Goal: Task Accomplishment & Management: Use online tool/utility

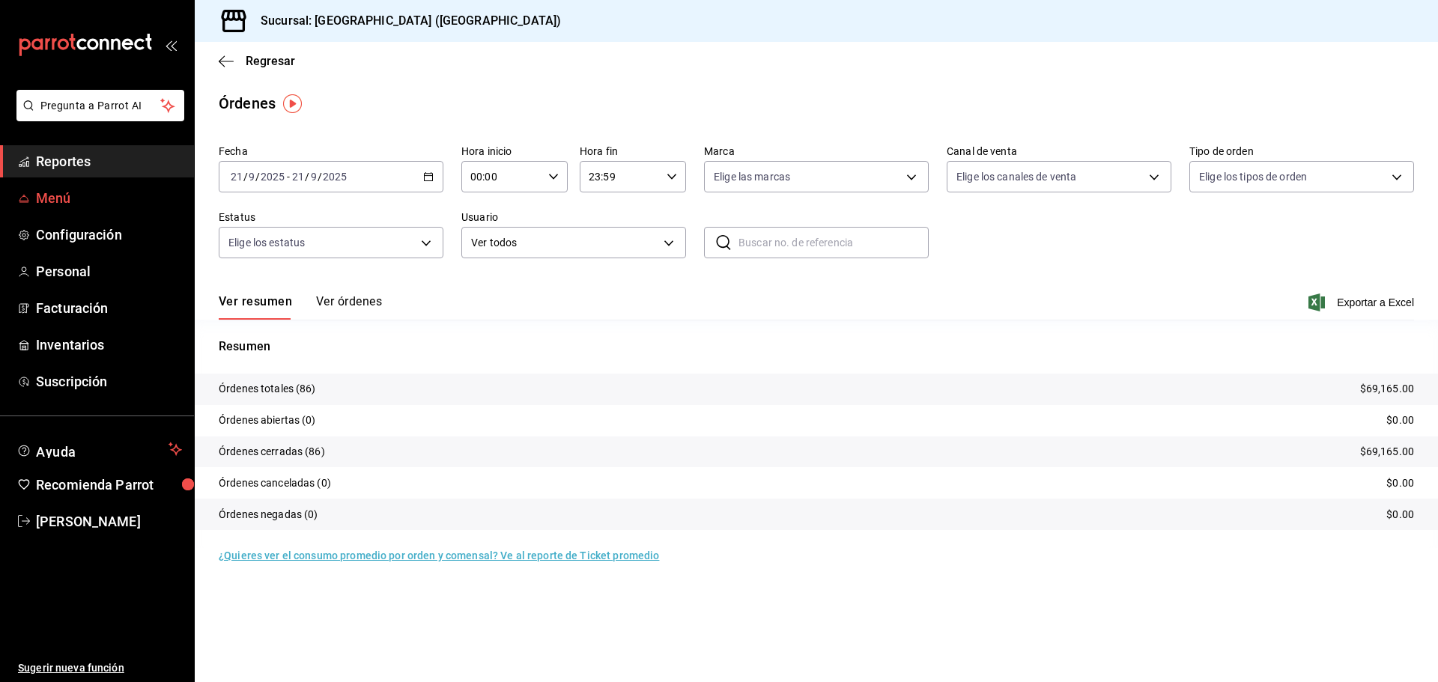
click at [89, 202] on span "Menú" at bounding box center [109, 198] width 146 height 20
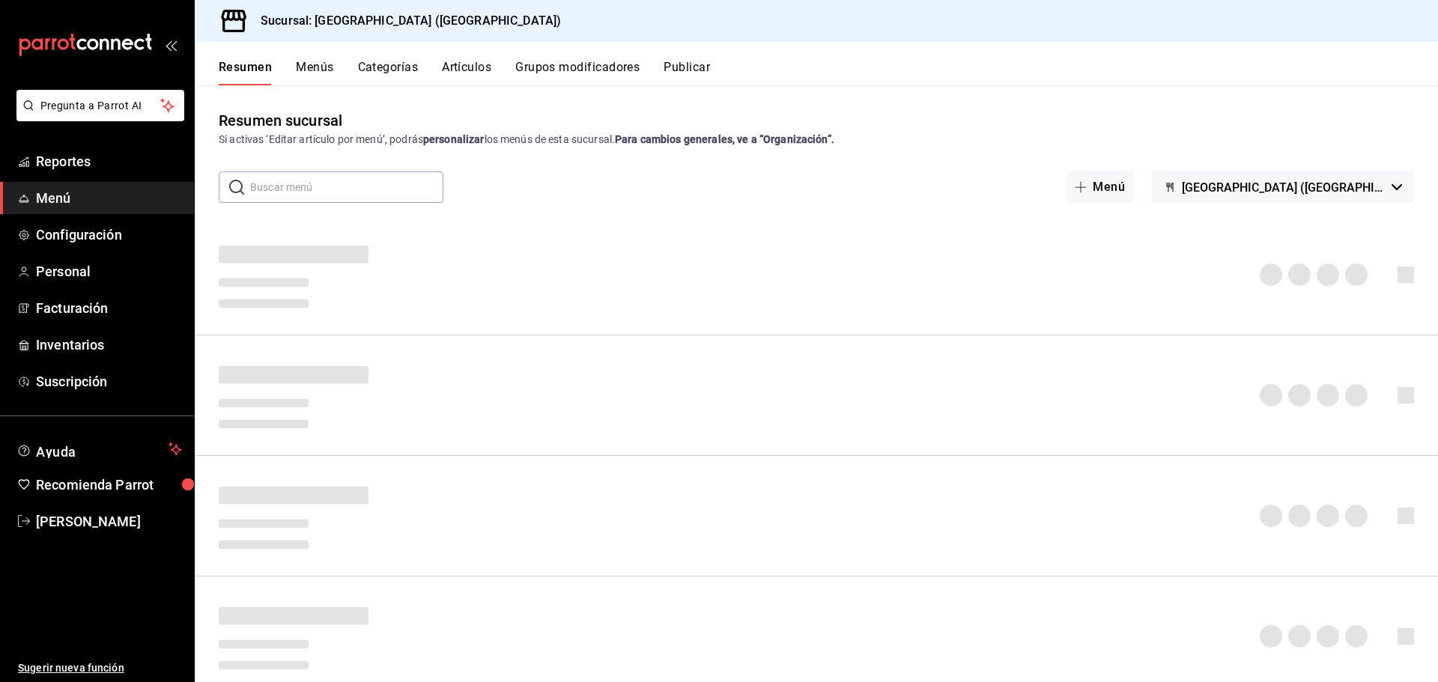
click at [474, 72] on button "Artículos" at bounding box center [466, 72] width 49 height 25
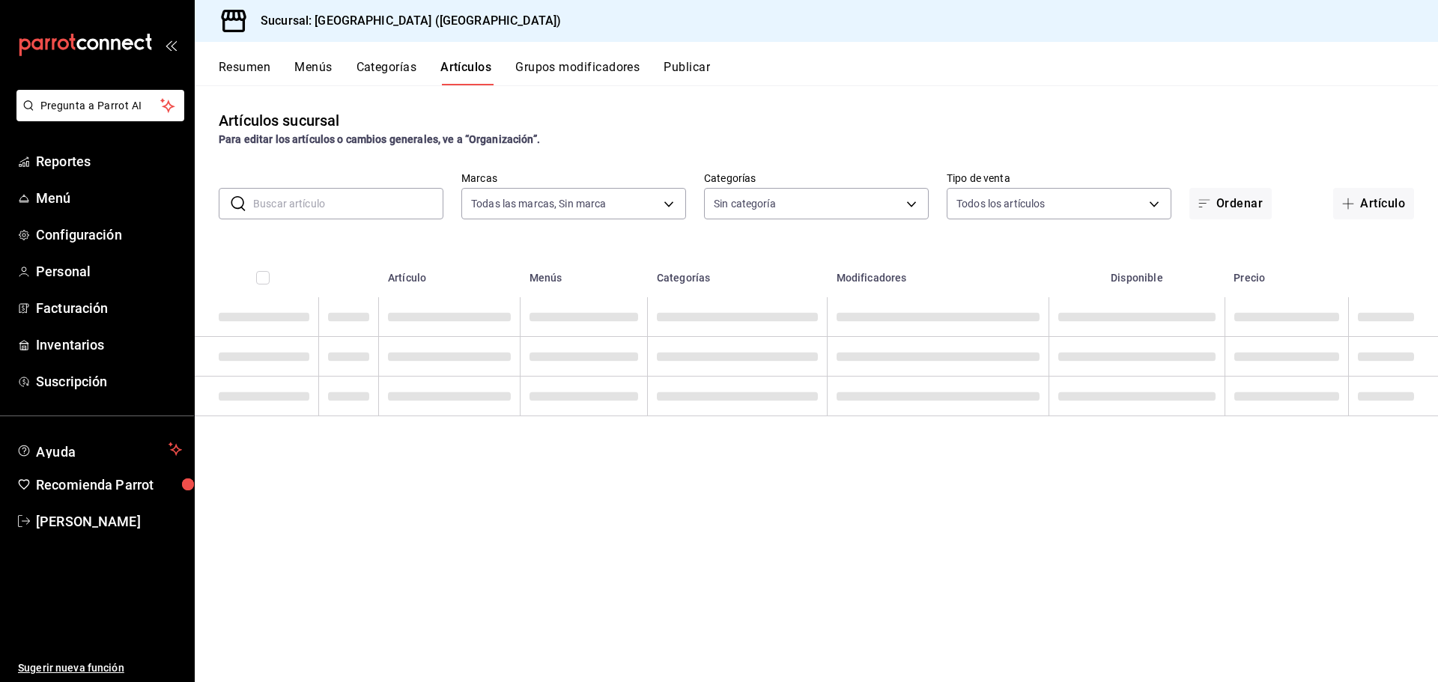
type input "c5b0ed81-af66-4c2d-afb4-f59aa1ecca2b"
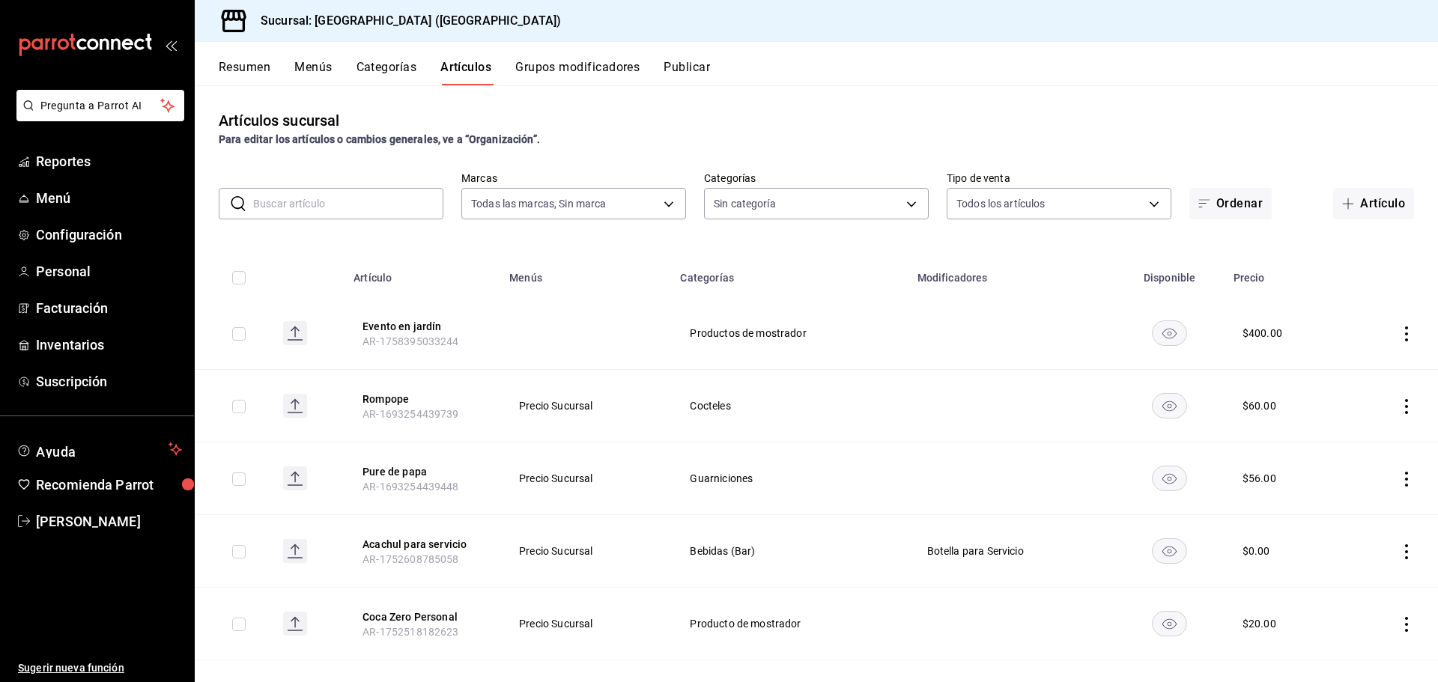
type input "8c3fc7fb-afc8-4fcf-a35f-97b25a26b173,d858cdb4-7991-4d76-a946-9f508960b44e,730af…"
click at [374, 204] on input "text" at bounding box center [348, 204] width 190 height 30
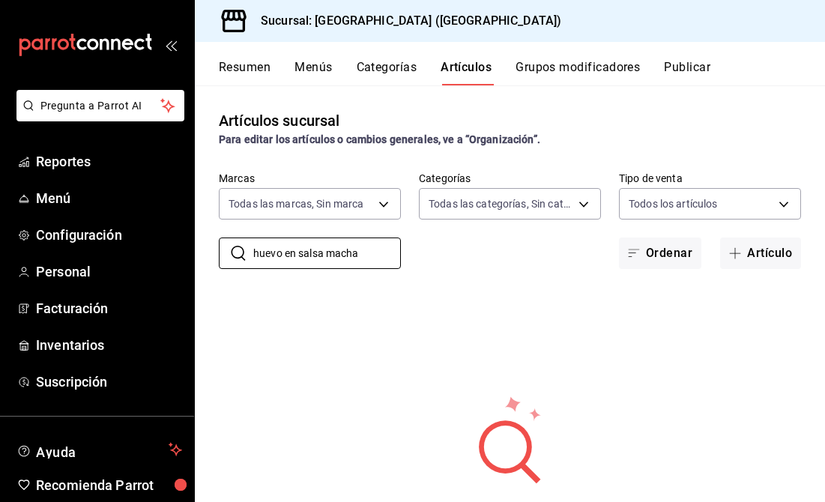
type input "huevo en salsa macha"
drag, startPoint x: 372, startPoint y: 257, endPoint x: 77, endPoint y: 273, distance: 294.8
click at [77, 273] on div "Pregunta a Parrot AI Reportes Menú Configuración Personal Facturación Inventari…" at bounding box center [412, 251] width 825 height 502
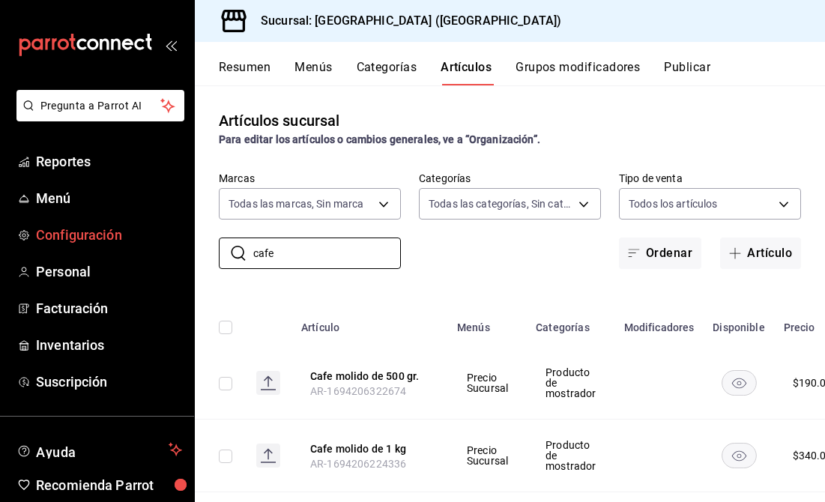
drag, startPoint x: 193, startPoint y: 253, endPoint x: 125, endPoint y: 246, distance: 67.8
click at [162, 249] on div "Pregunta a Parrot AI Reportes Menú Configuración Personal Facturación Inventari…" at bounding box center [412, 251] width 825 height 502
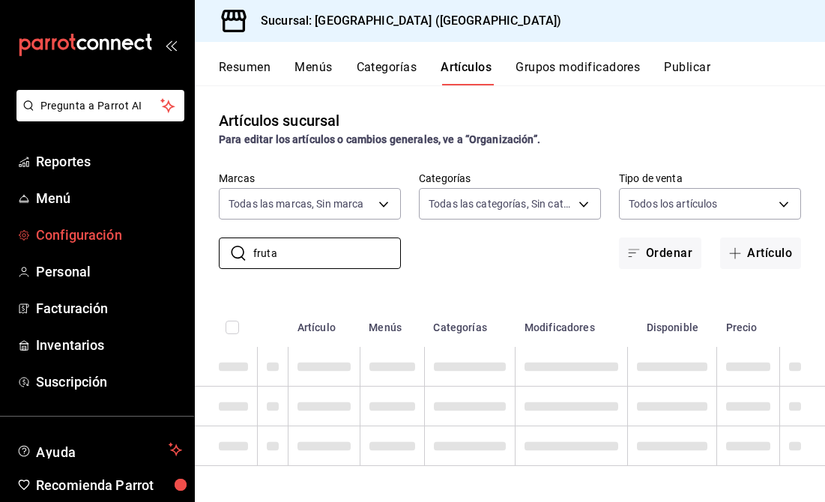
type input "fruta"
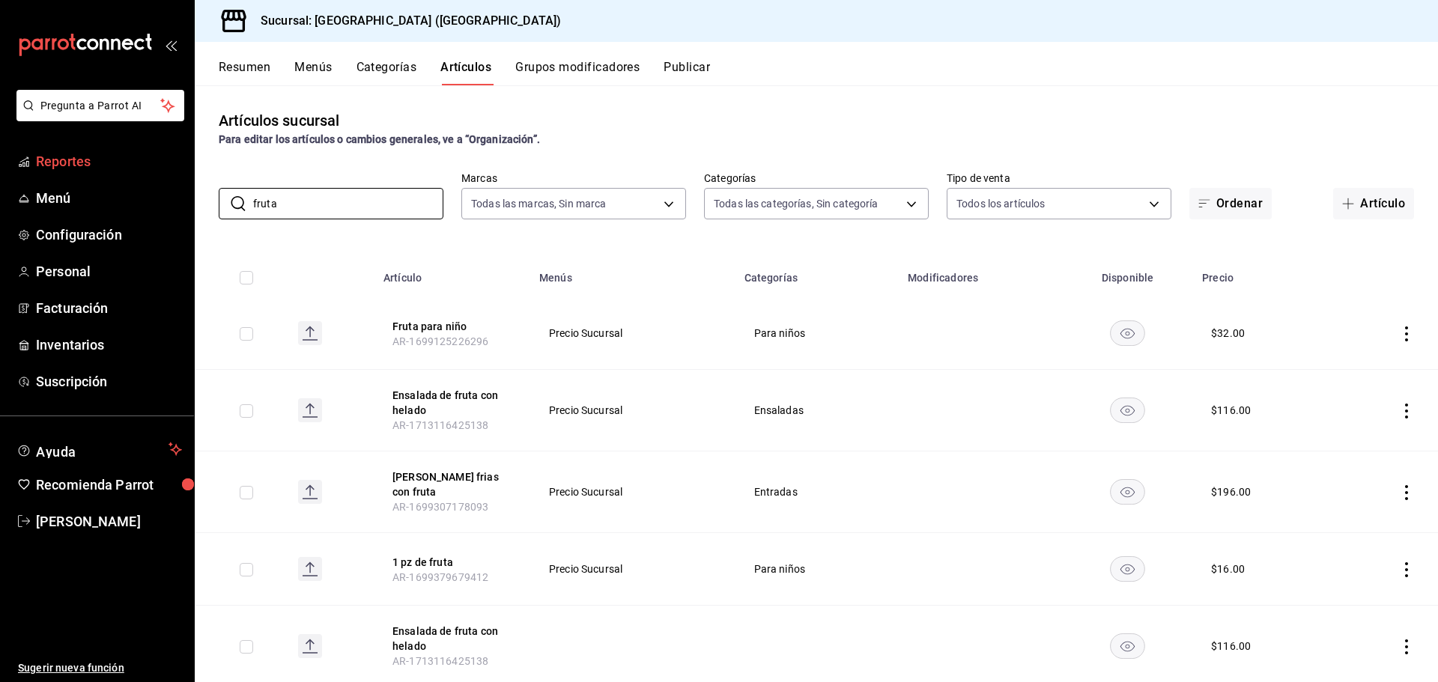
drag, startPoint x: 415, startPoint y: 194, endPoint x: 0, endPoint y: 161, distance: 416.3
click at [0, 190] on div "Pregunta a Parrot AI Reportes Menú Configuración Personal Facturación Inventari…" at bounding box center [719, 341] width 1438 height 682
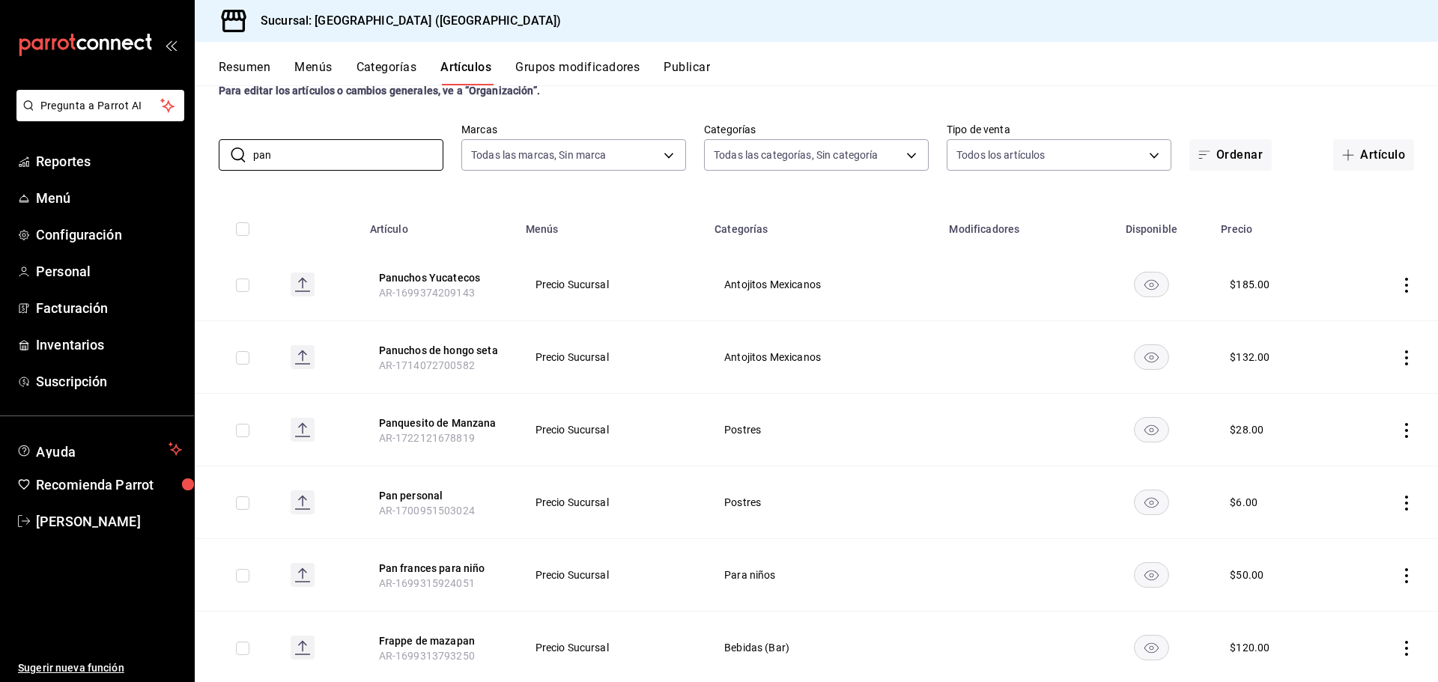
scroll to position [75, 0]
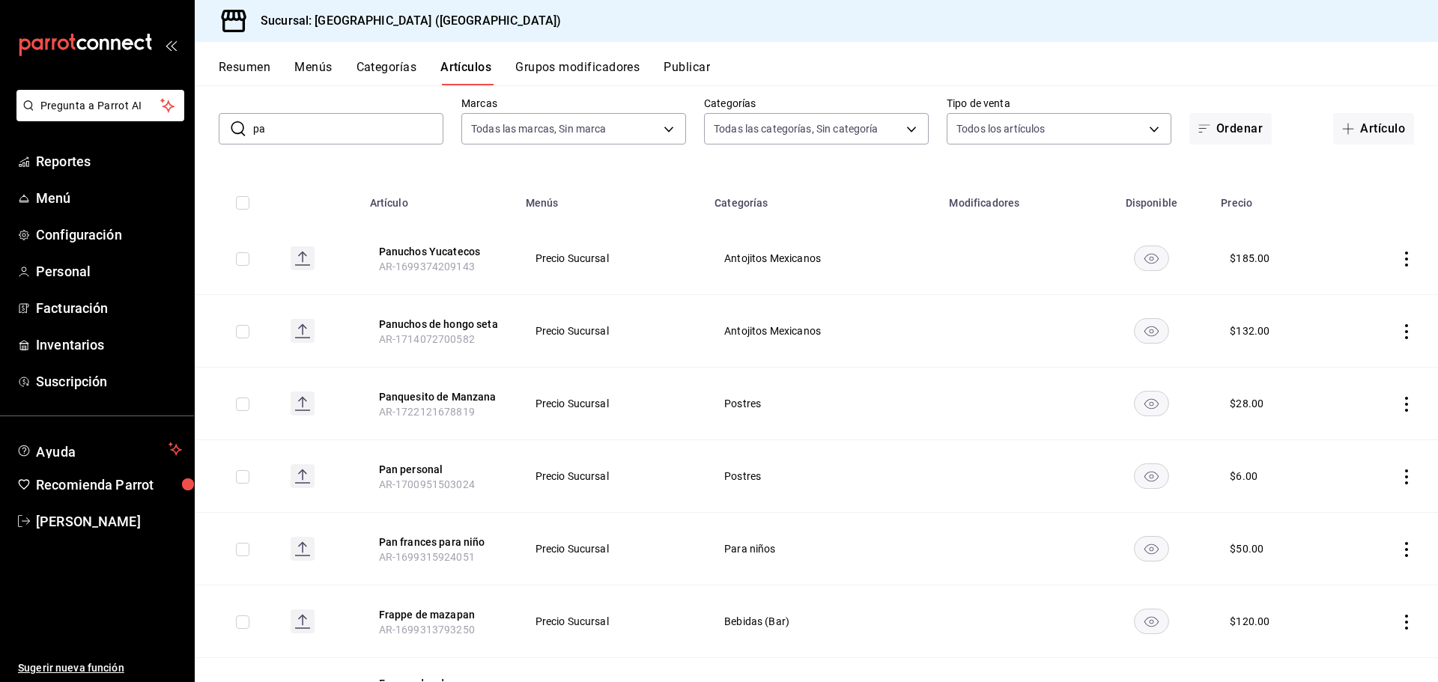
type input "p"
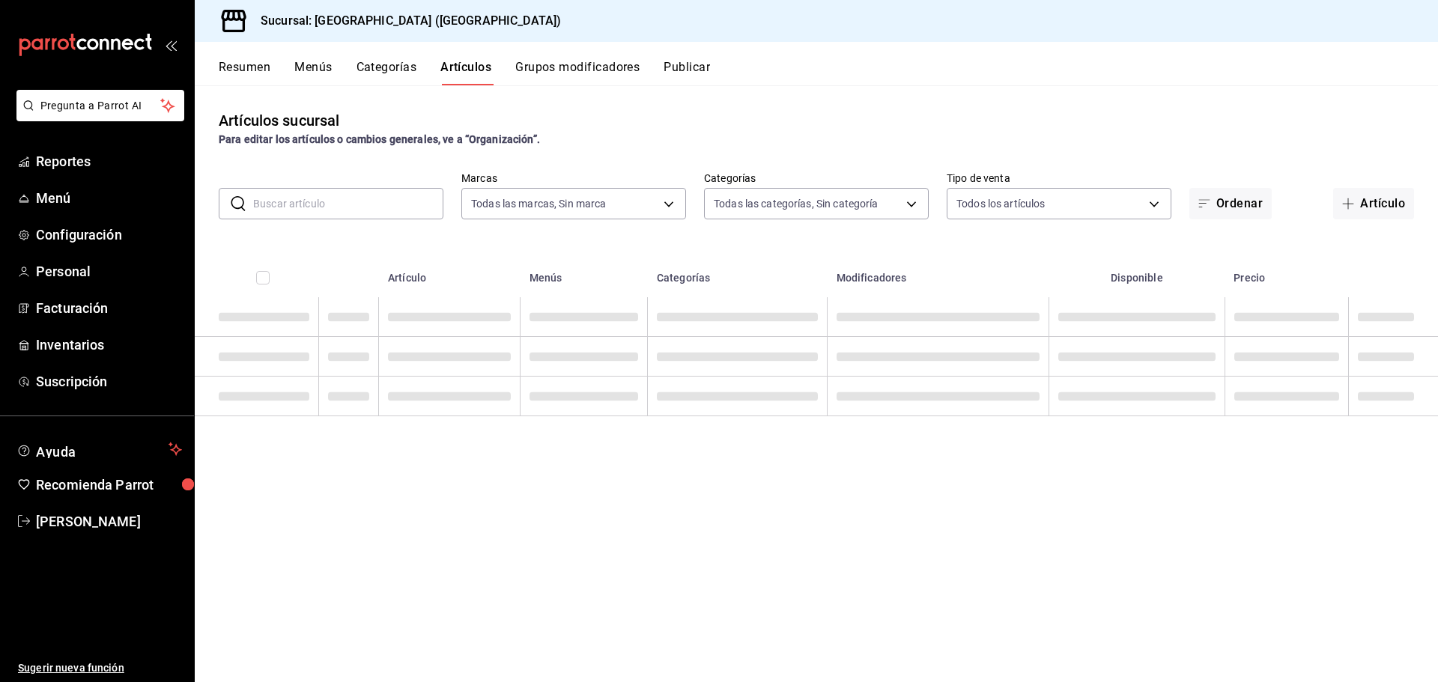
scroll to position [0, 0]
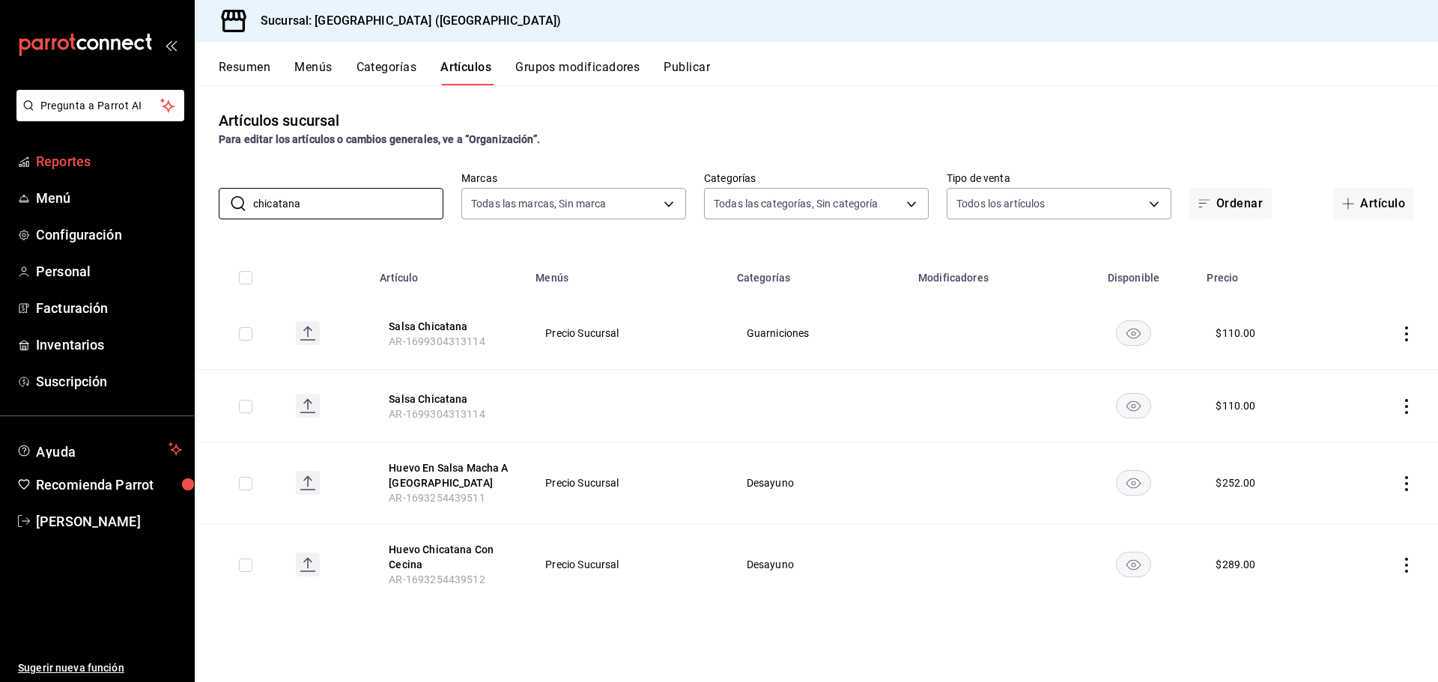
drag, startPoint x: 343, startPoint y: 205, endPoint x: 0, endPoint y: 160, distance: 345.9
click at [0, 161] on div "Pregunta a Parrot AI Reportes Menú Configuración Personal Facturación Inventari…" at bounding box center [719, 341] width 1438 height 682
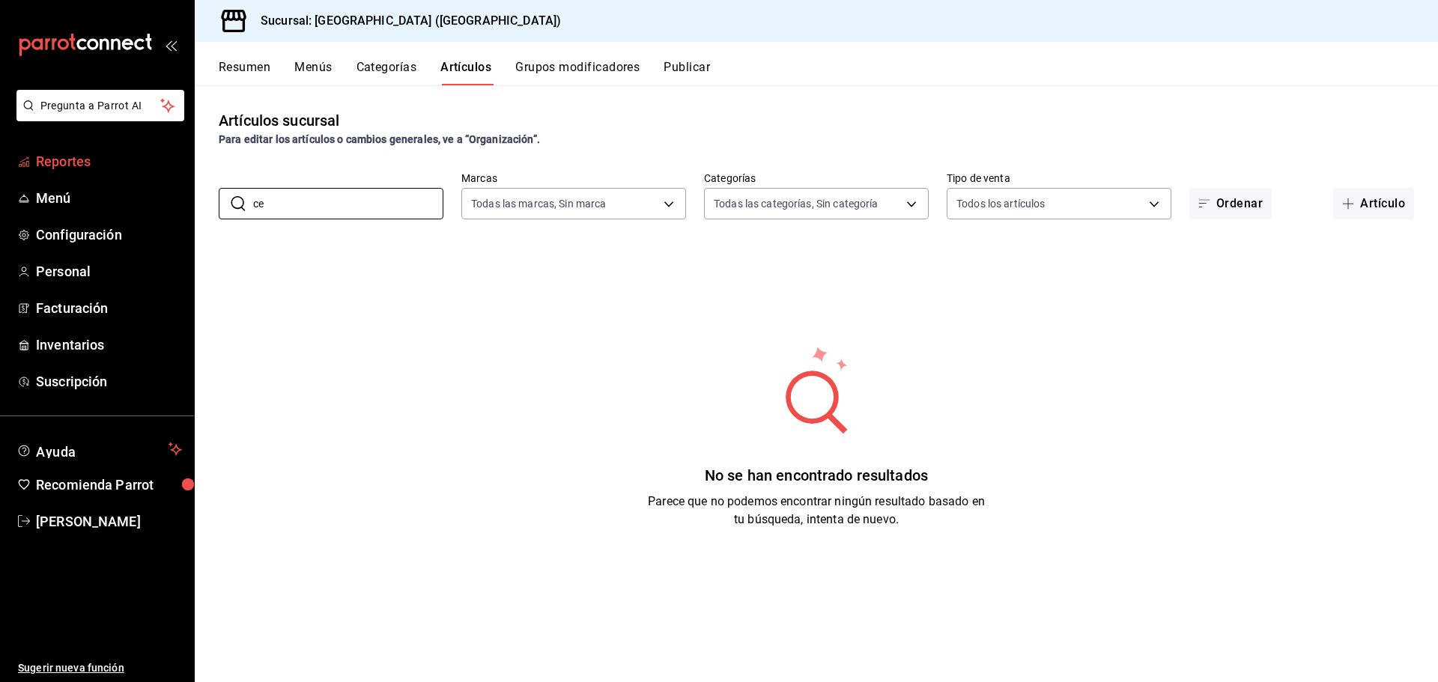
type input "c"
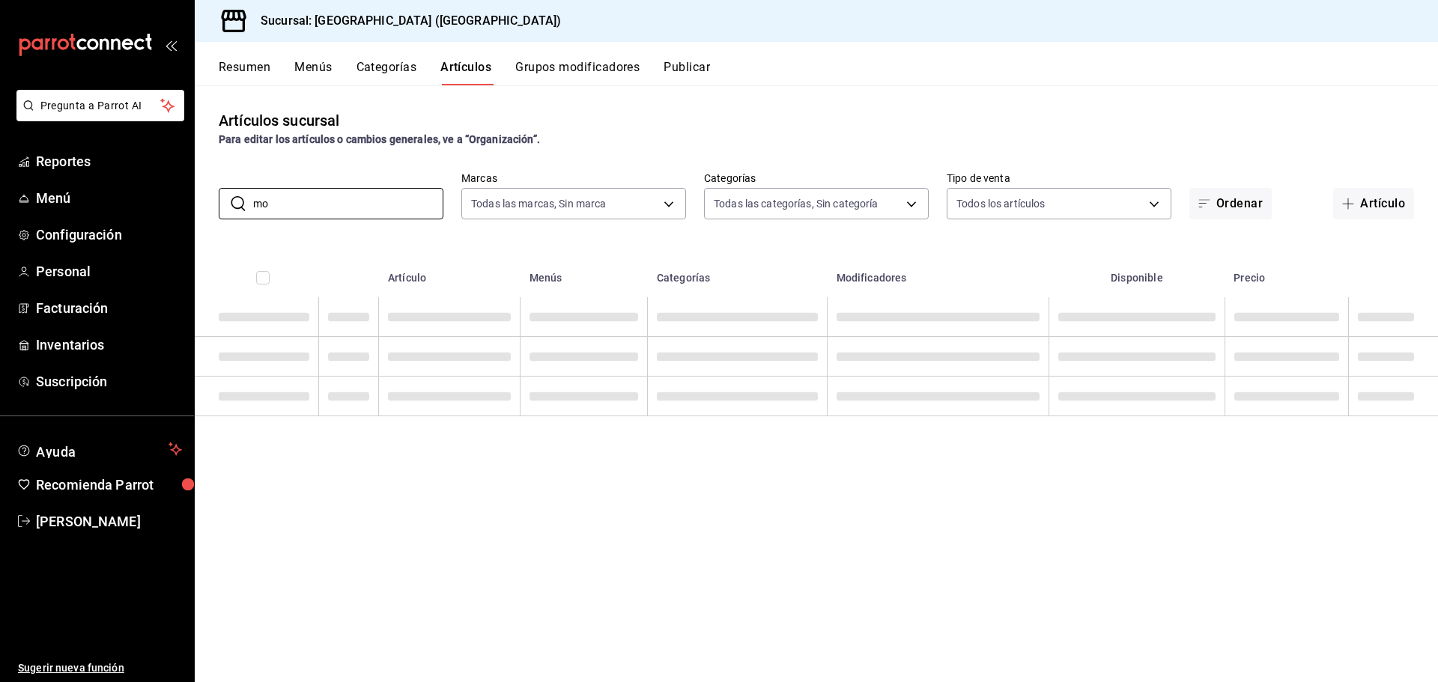
type input "m"
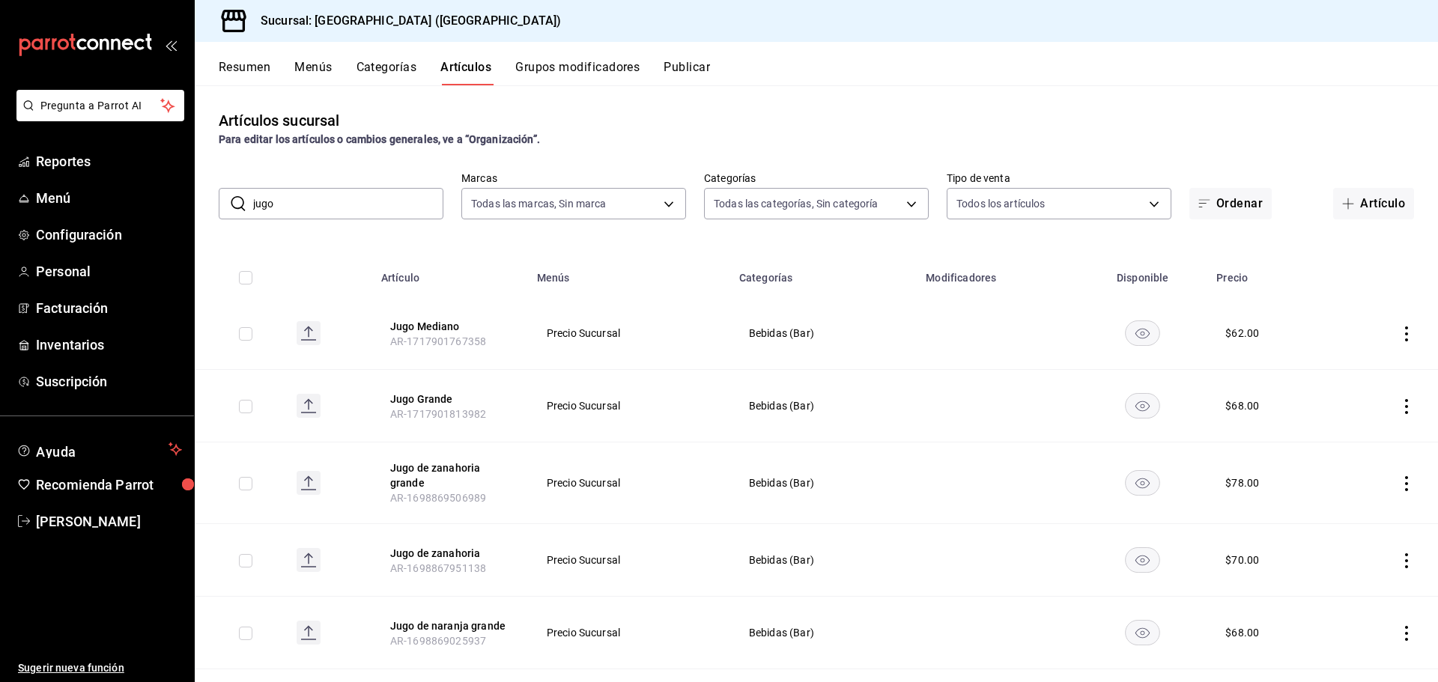
click at [355, 203] on input "jugo" at bounding box center [348, 204] width 190 height 30
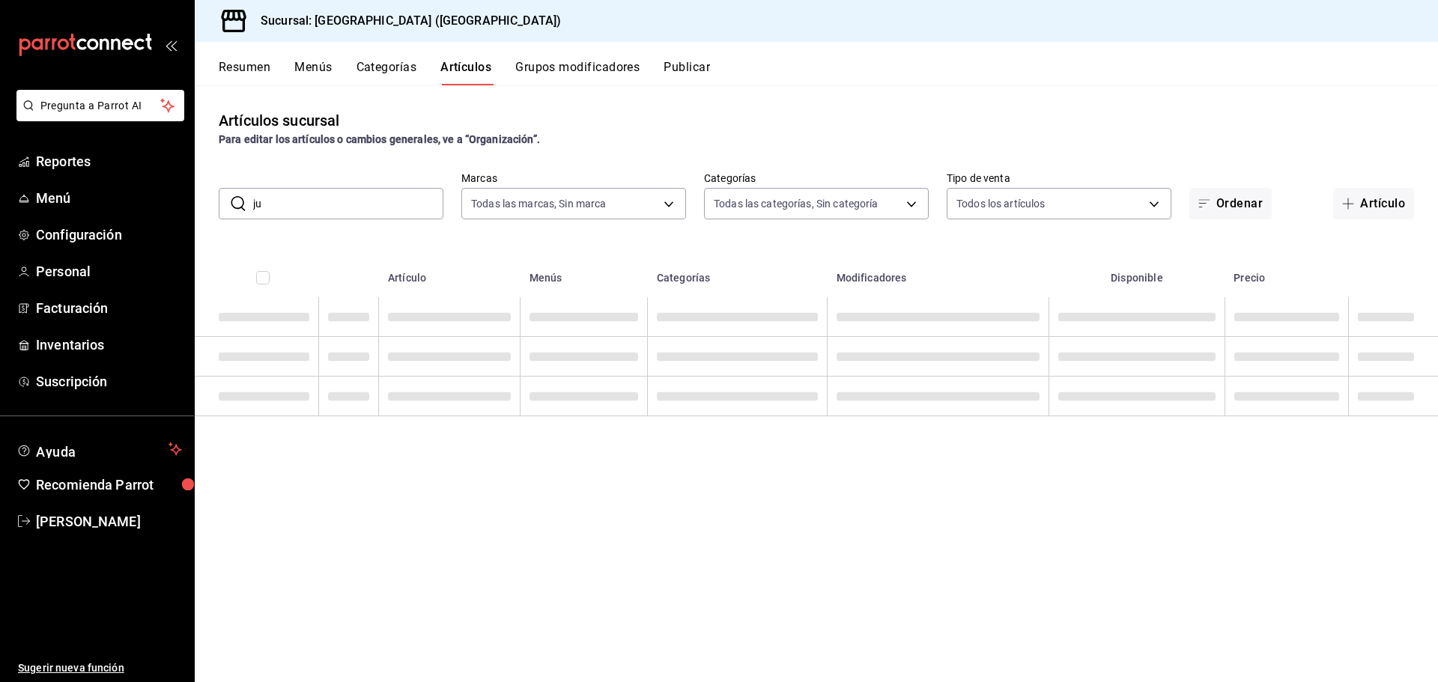
type input "j"
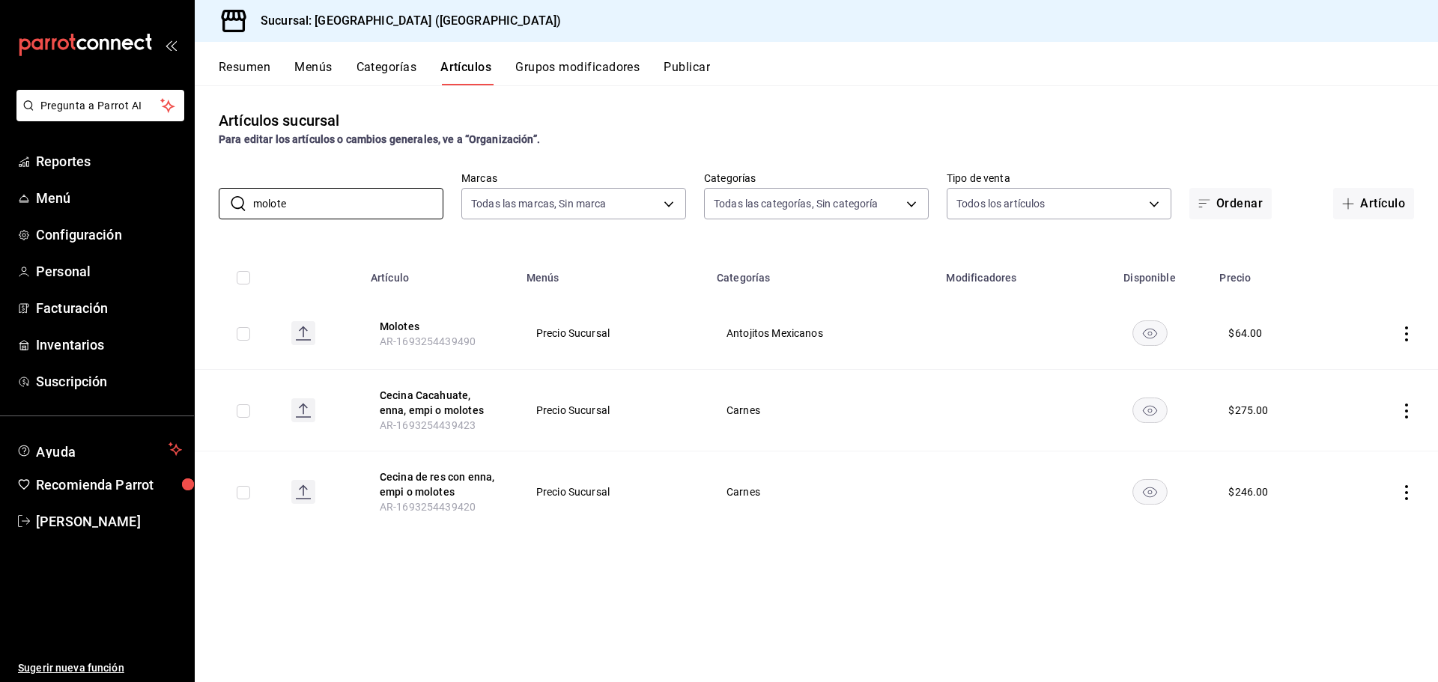
type input "molote"
click at [1110, 107] on div "Artículos sucursal Para editar los artículos o cambios generales, ve a “Organiz…" at bounding box center [817, 383] width 1244 height 596
drag, startPoint x: 391, startPoint y: 208, endPoint x: 0, endPoint y: 208, distance: 391.1
click at [0, 208] on div "Pregunta a Parrot AI Reportes Menú Configuración Personal Facturación Inventari…" at bounding box center [719, 341] width 1438 height 682
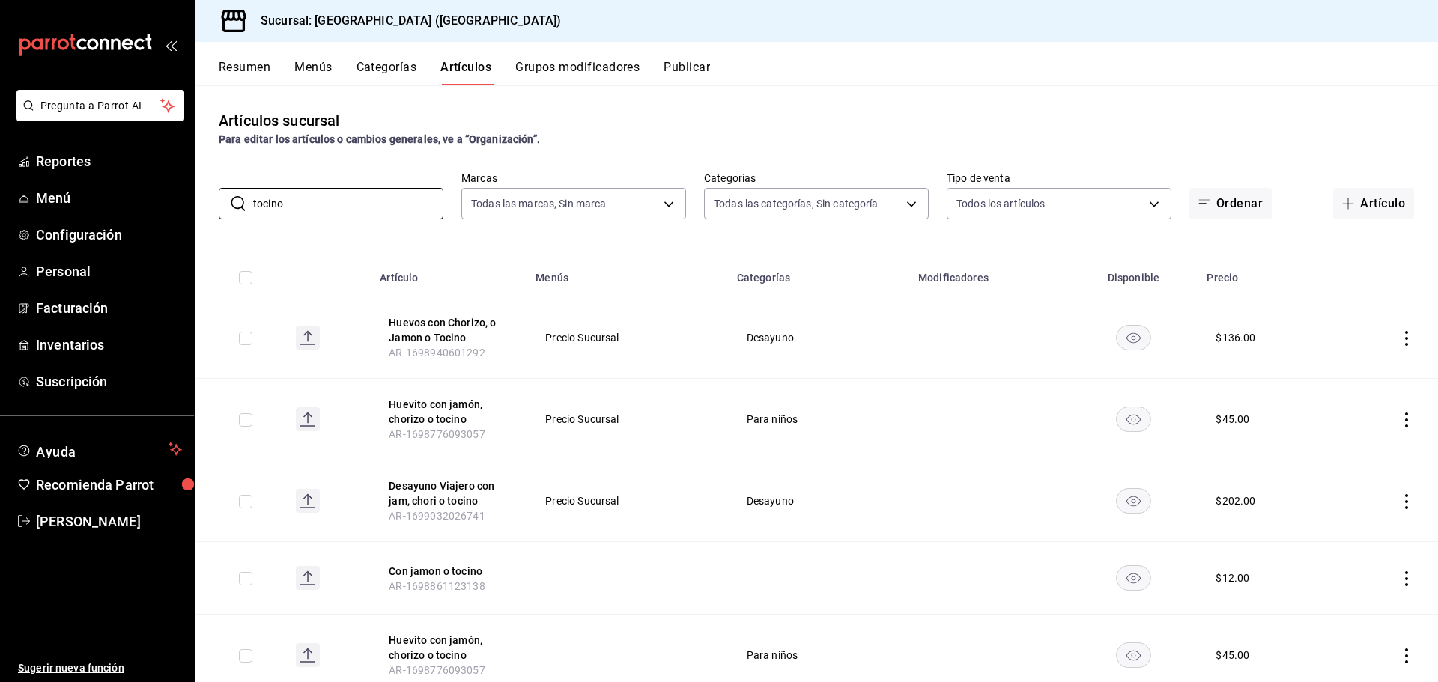
type input "tocino"
